Goal: Find specific page/section: Find specific page/section

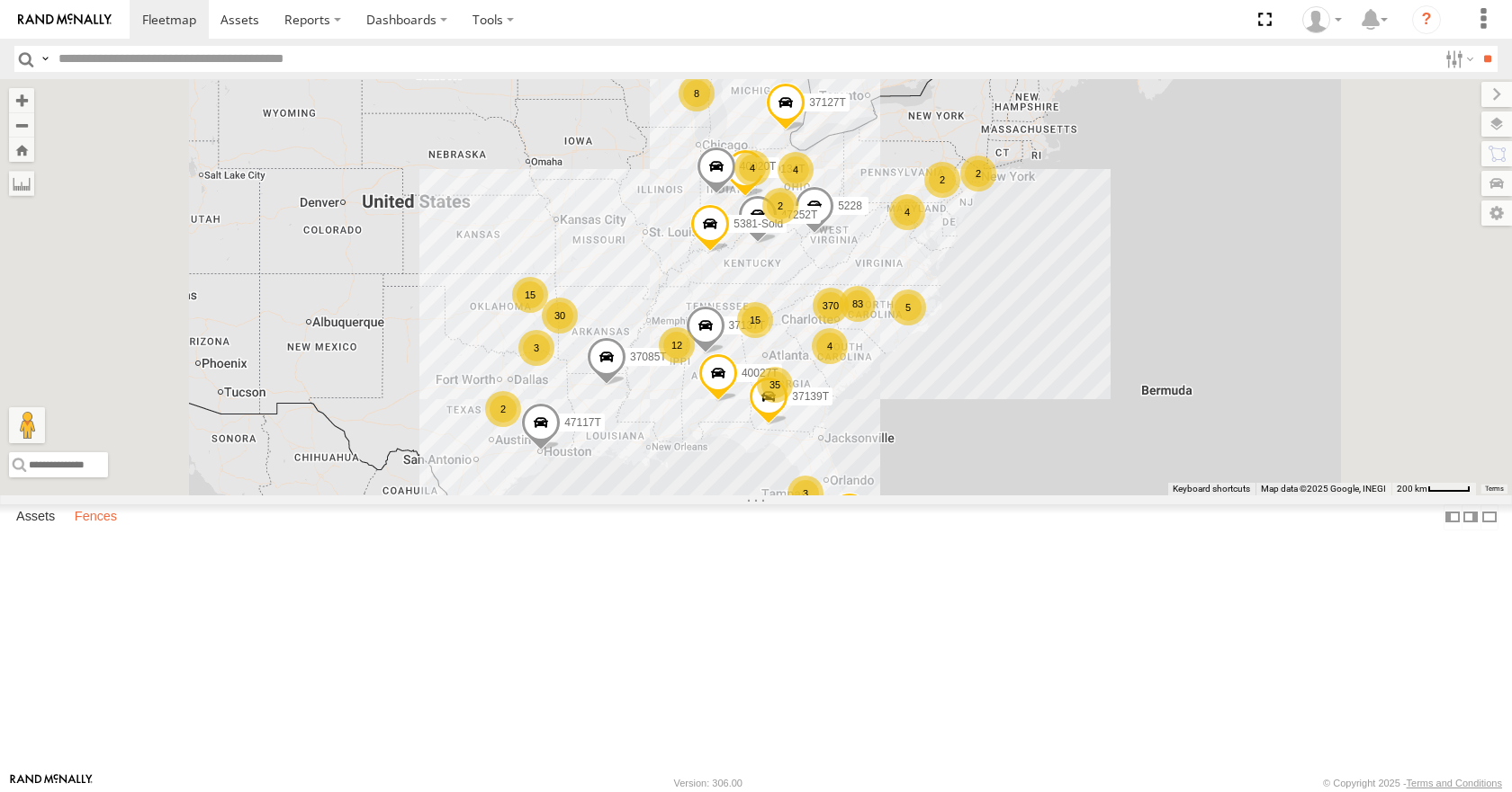
click at [120, 531] on label "Fences" at bounding box center [96, 518] width 60 height 25
click at [0, 0] on div "Salem Leasing" at bounding box center [0, 0] width 0 height 0
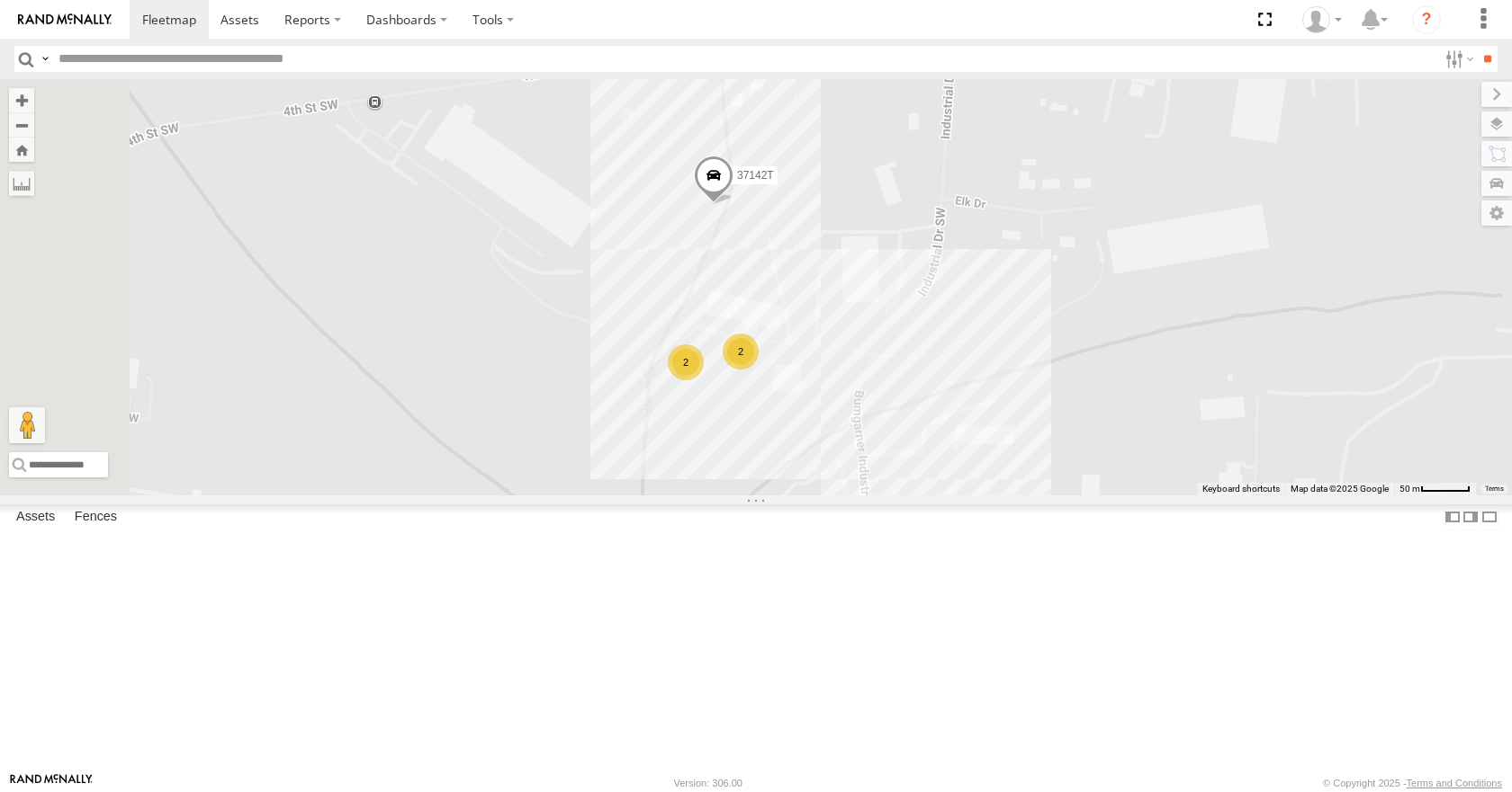
click at [759, 370] on div "2" at bounding box center [741, 351] width 36 height 36
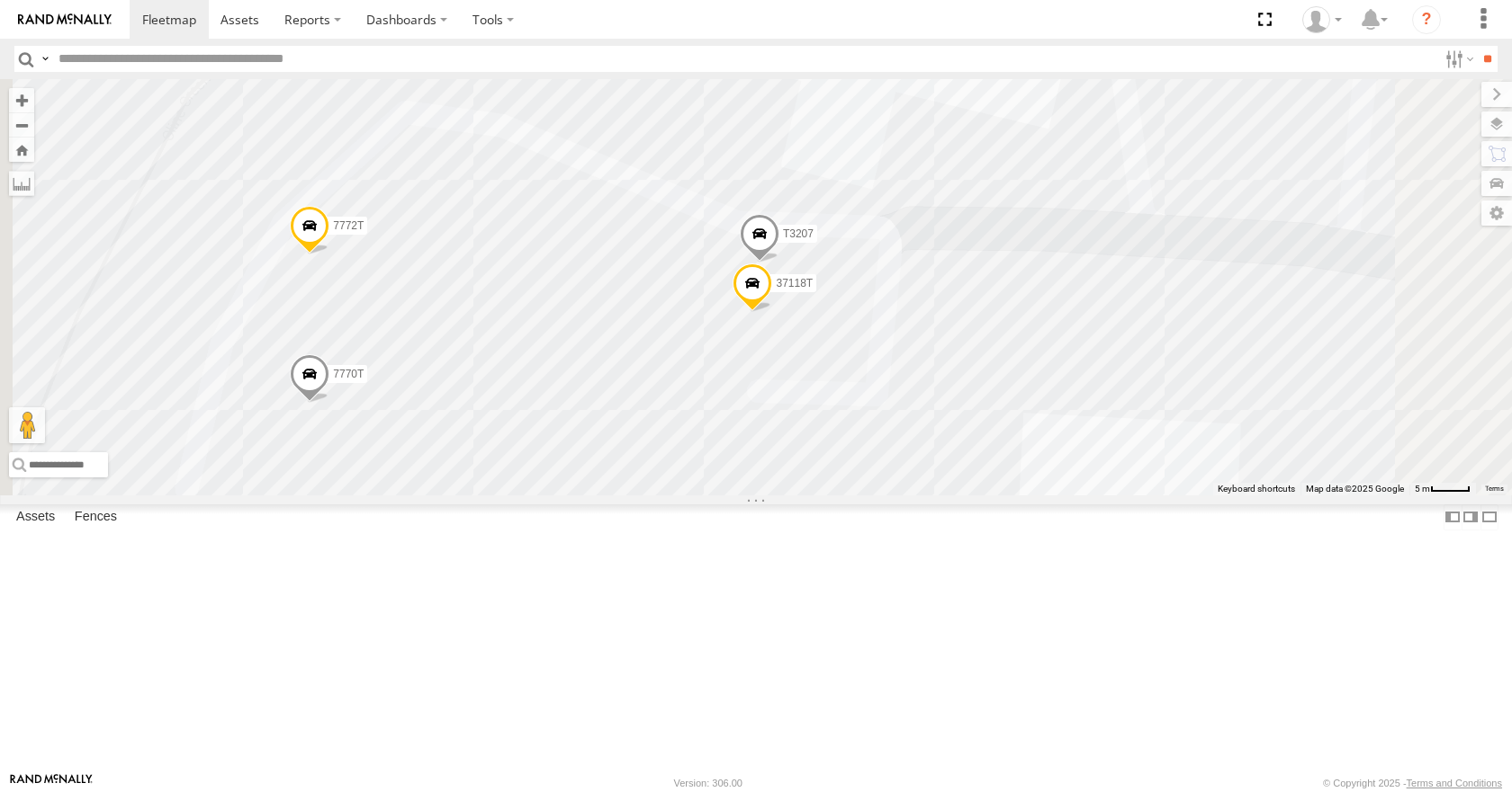
click at [99, 58] on input "text" at bounding box center [745, 58] width 1386 height 26
click at [98, 531] on label "Fences" at bounding box center [96, 518] width 60 height 25
click at [44, 531] on label "Assets" at bounding box center [35, 518] width 57 height 25
drag, startPoint x: 91, startPoint y: 61, endPoint x: 65, endPoint y: 42, distance: 32.2
click at [95, 57] on input "text" at bounding box center [745, 58] width 1386 height 26
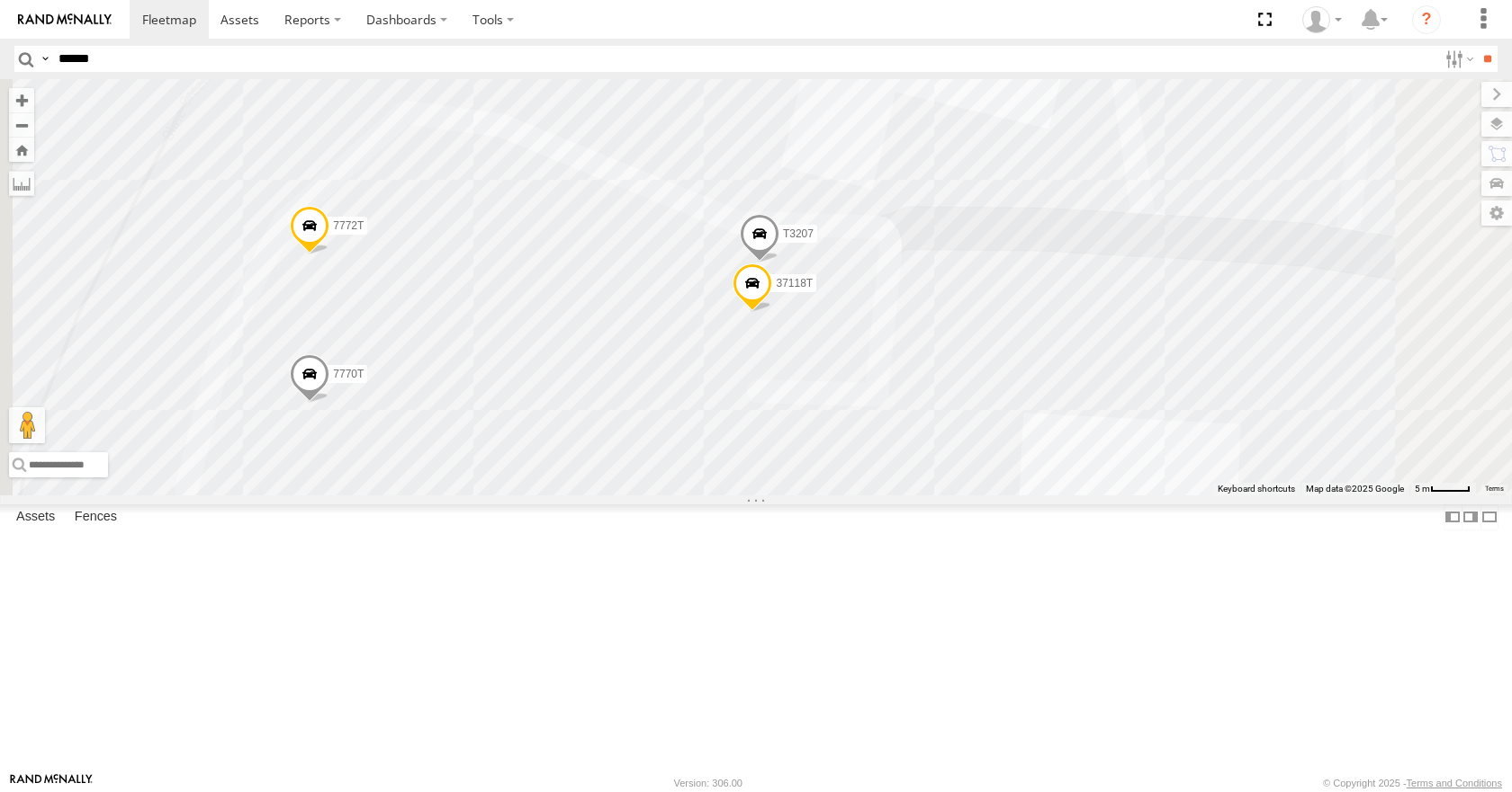
type input "******"
click at [1477, 46] on input "**" at bounding box center [1487, 58] width 21 height 26
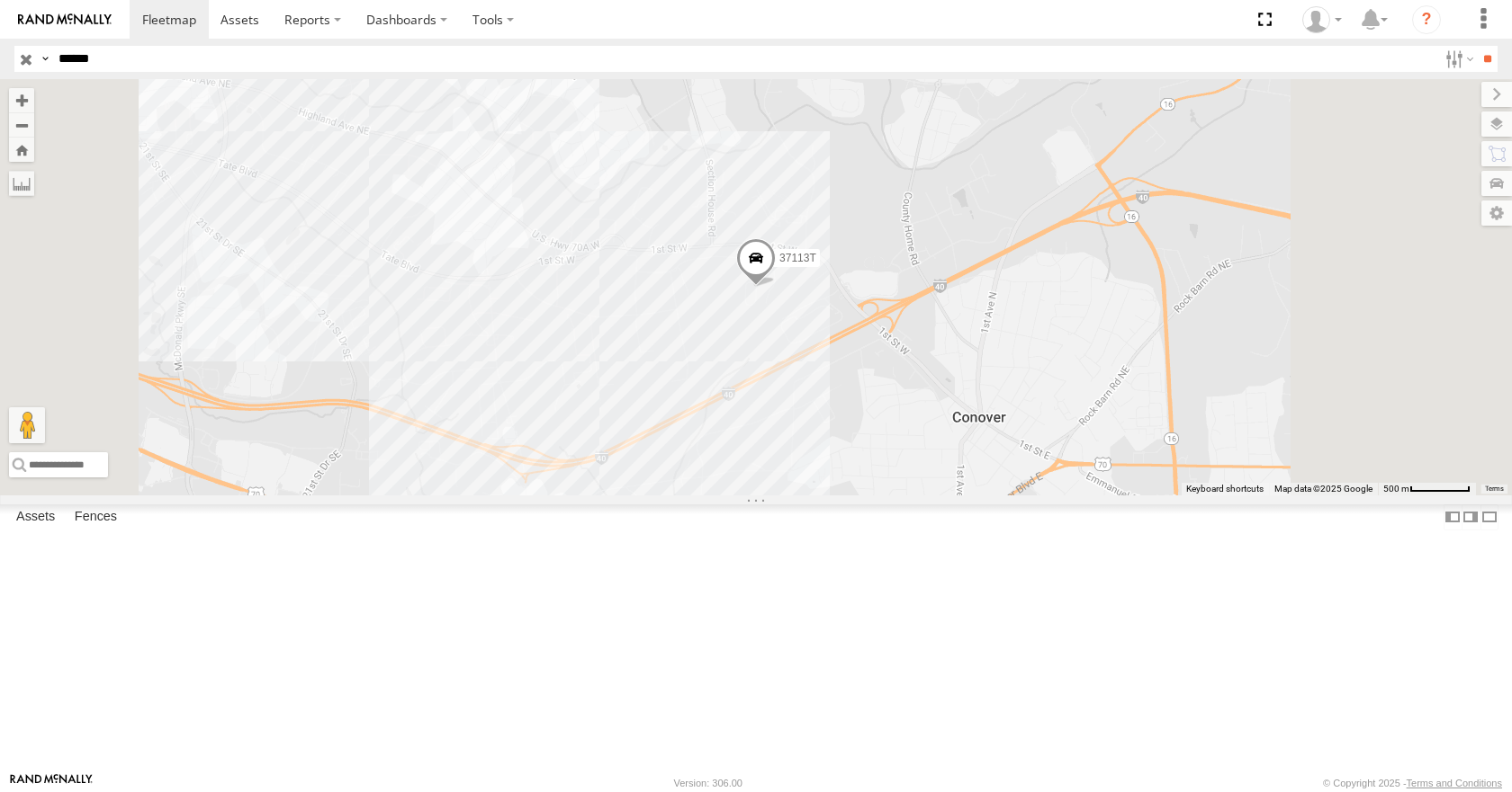
click at [775, 287] on span at bounding box center [755, 262] width 39 height 49
